Goal: Find contact information: Find contact information

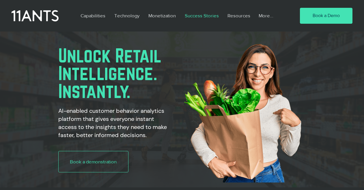
click at [190, 15] on p "Success Stories" at bounding box center [202, 15] width 40 height 13
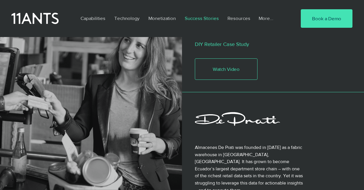
scroll to position [762, 0]
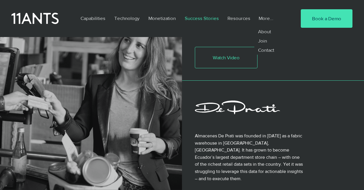
click at [261, 17] on p "More..." at bounding box center [266, 18] width 20 height 13
click at [268, 51] on p "Contact" at bounding box center [266, 49] width 21 height 9
